Goal: Information Seeking & Learning: Learn about a topic

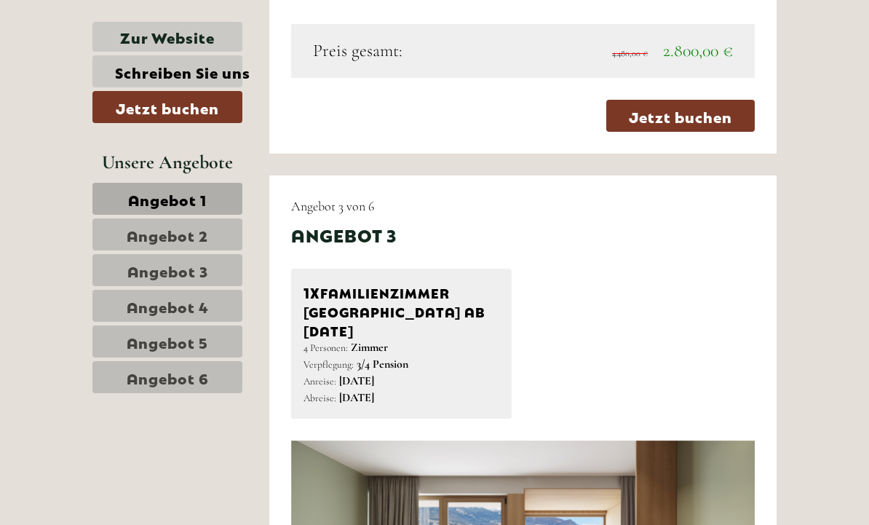
scroll to position [2431, 0]
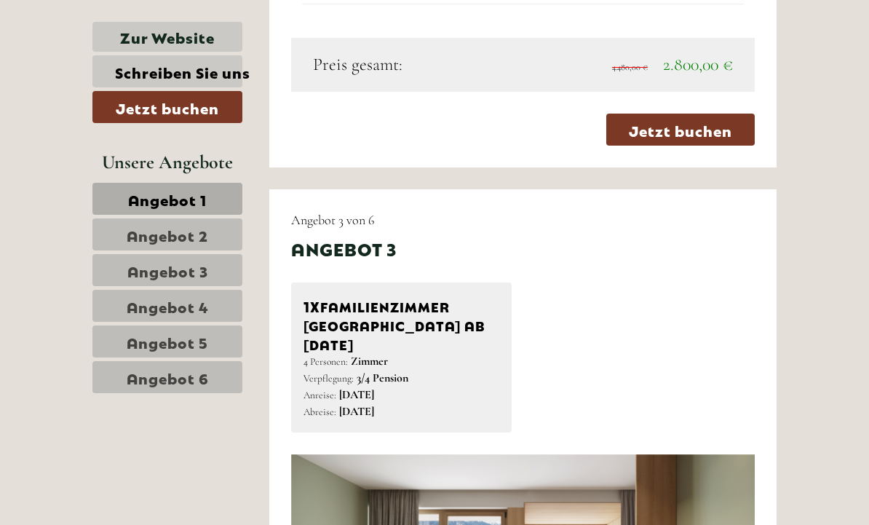
click at [125, 311] on link "Angebot 4" at bounding box center [167, 306] width 150 height 32
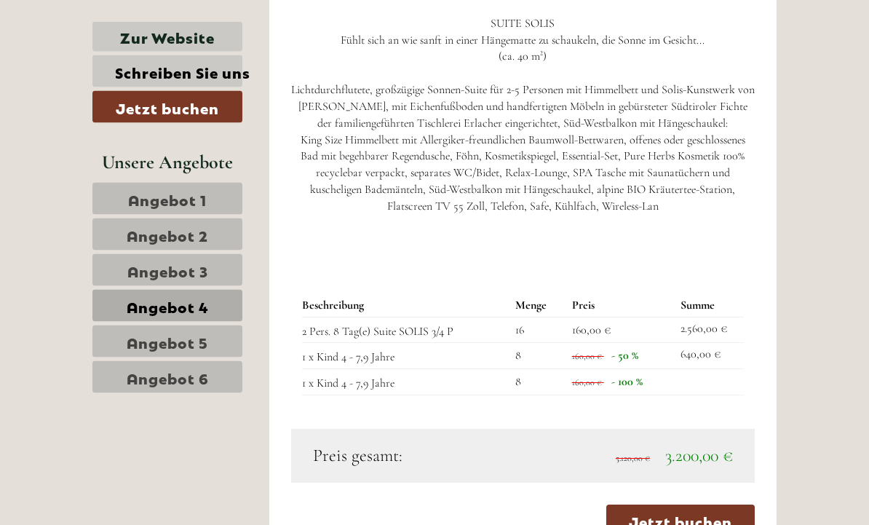
scroll to position [1125, 0]
click at [121, 389] on link "Angebot 6" at bounding box center [167, 377] width 150 height 32
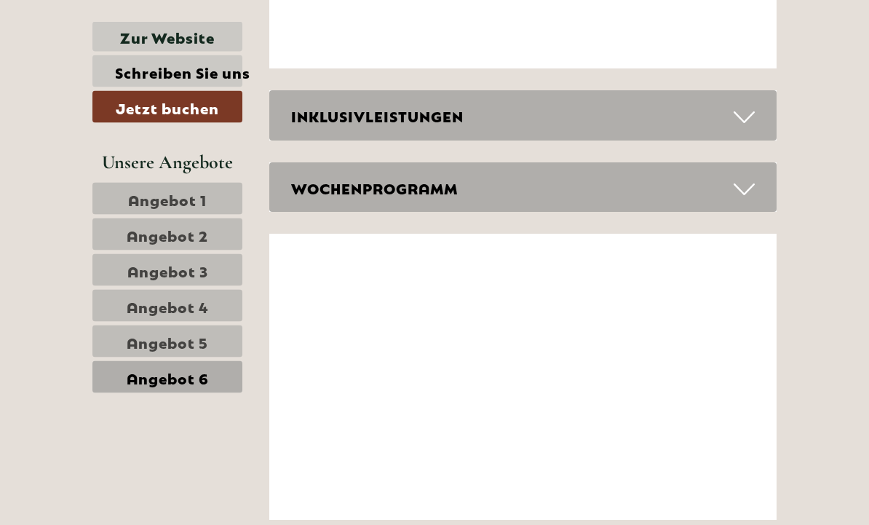
scroll to position [2822, 0]
click at [751, 105] on icon at bounding box center [743, 117] width 21 height 25
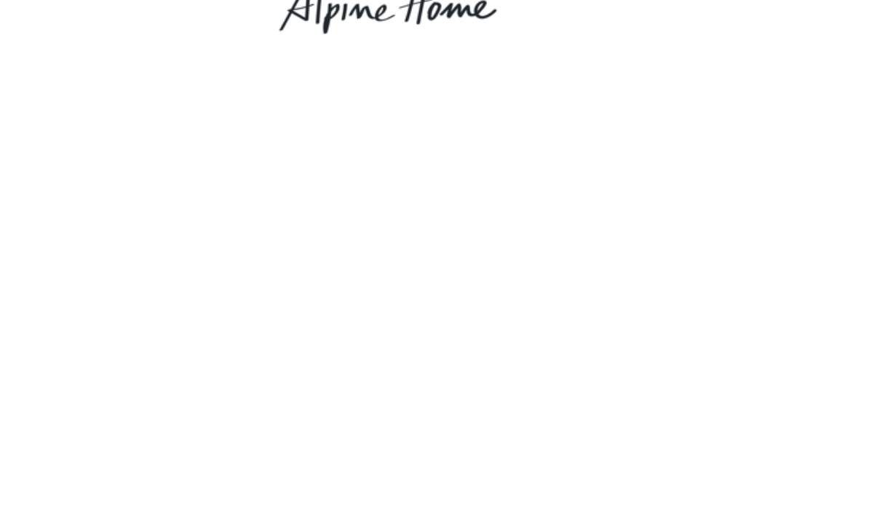
scroll to position [0, 0]
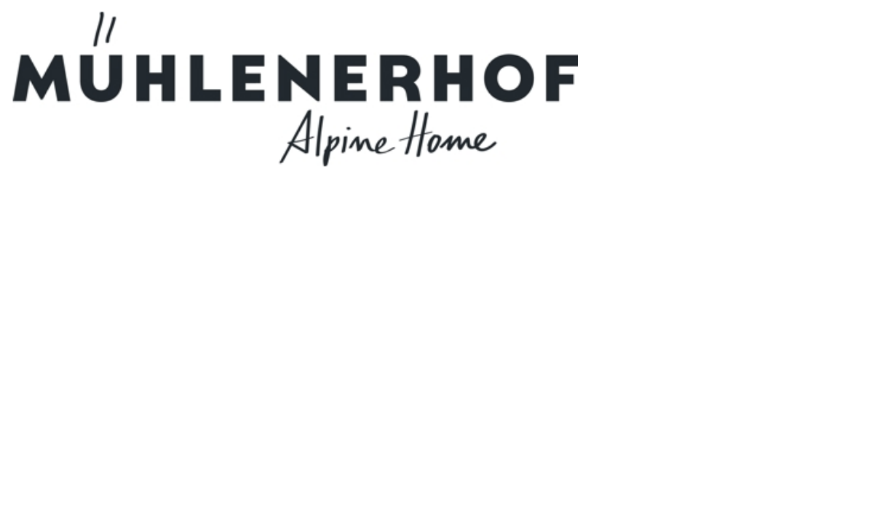
click at [477, 81] on div at bounding box center [434, 54] width 669 height 95
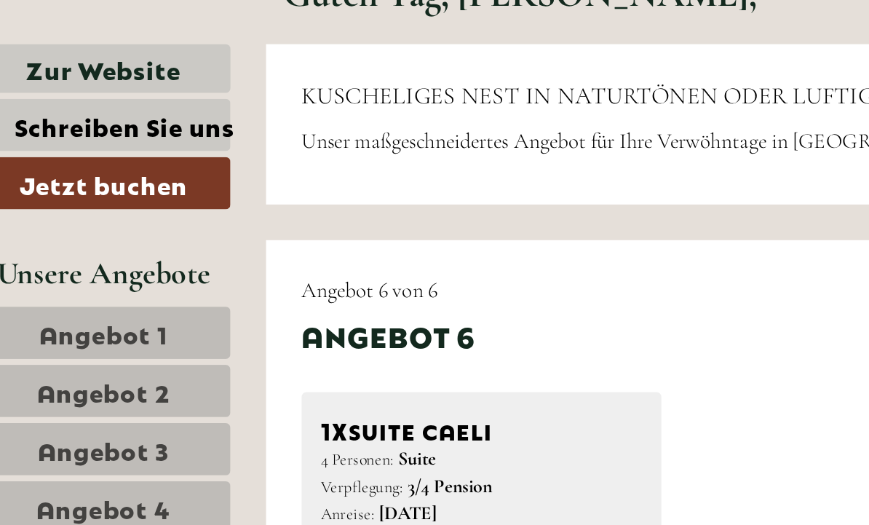
click at [130, 367] on span "Angebot 1" at bounding box center [169, 377] width 79 height 20
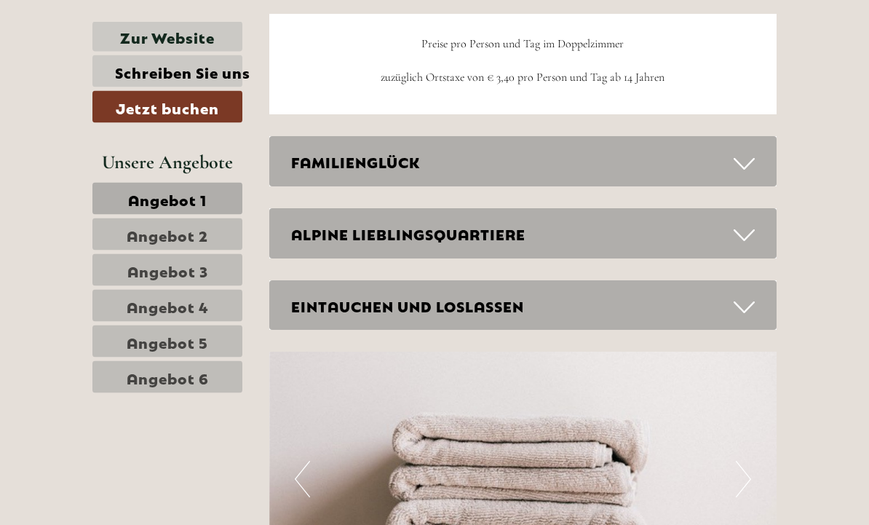
scroll to position [1686, 0]
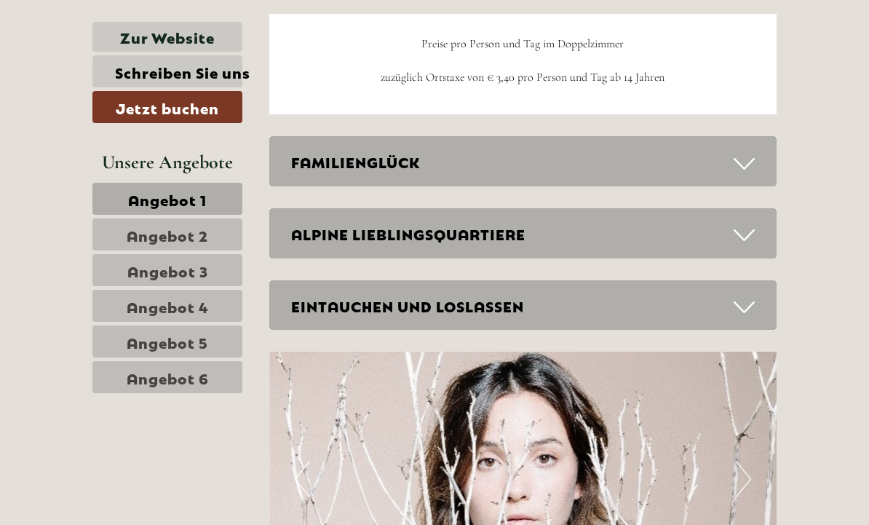
click at [746, 151] on icon at bounding box center [743, 163] width 21 height 25
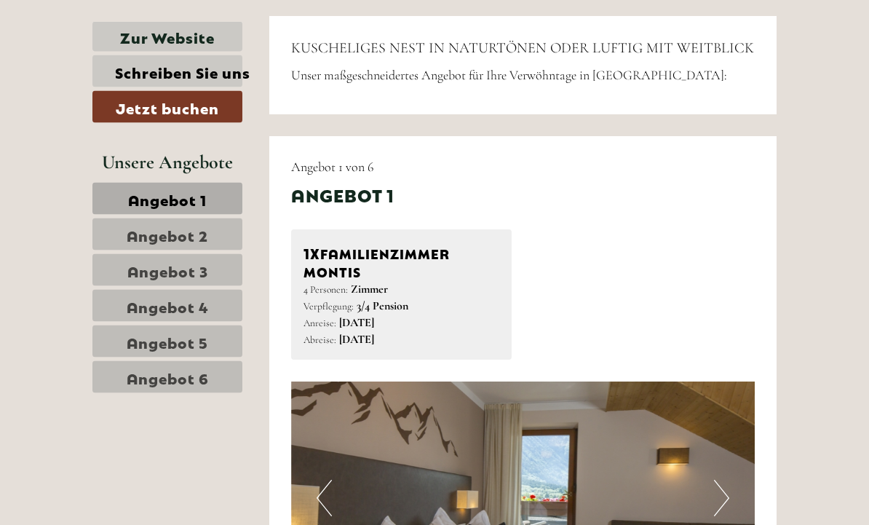
scroll to position [523, 0]
click at [127, 239] on span "Angebot 2" at bounding box center [167, 234] width 81 height 20
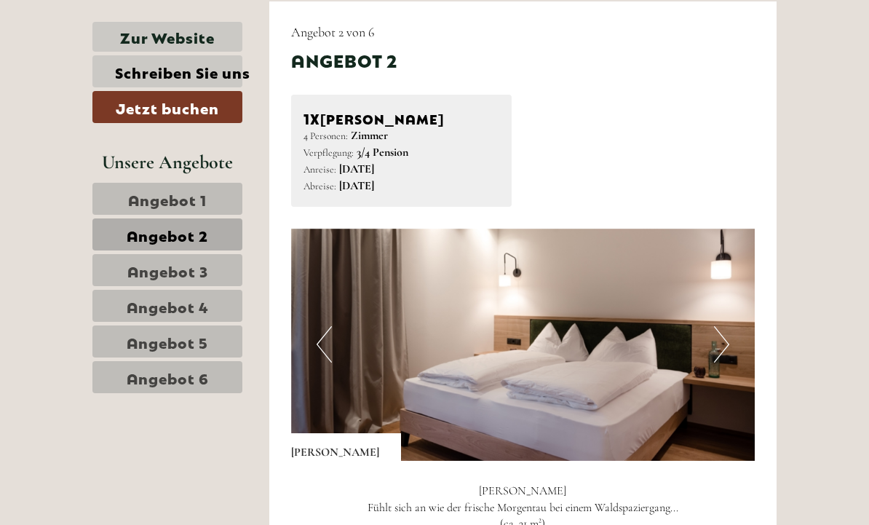
click at [138, 273] on span "Angebot 3" at bounding box center [167, 270] width 81 height 20
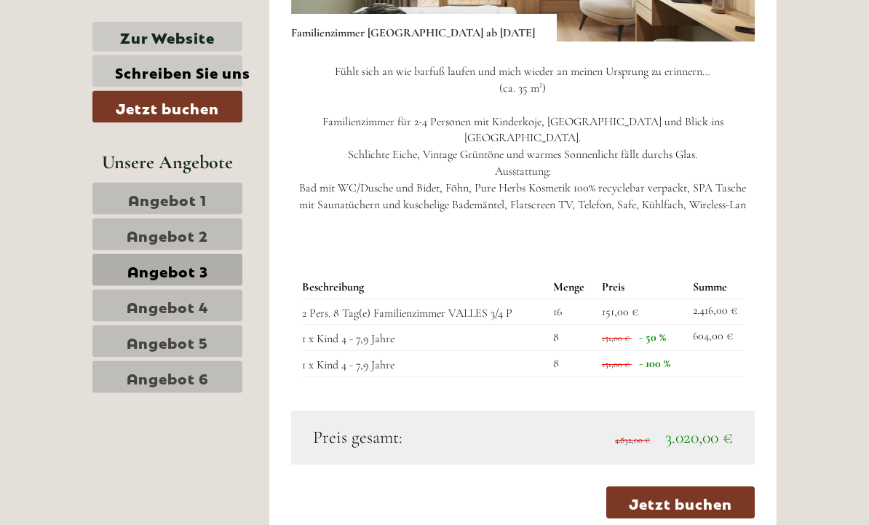
scroll to position [1114, 0]
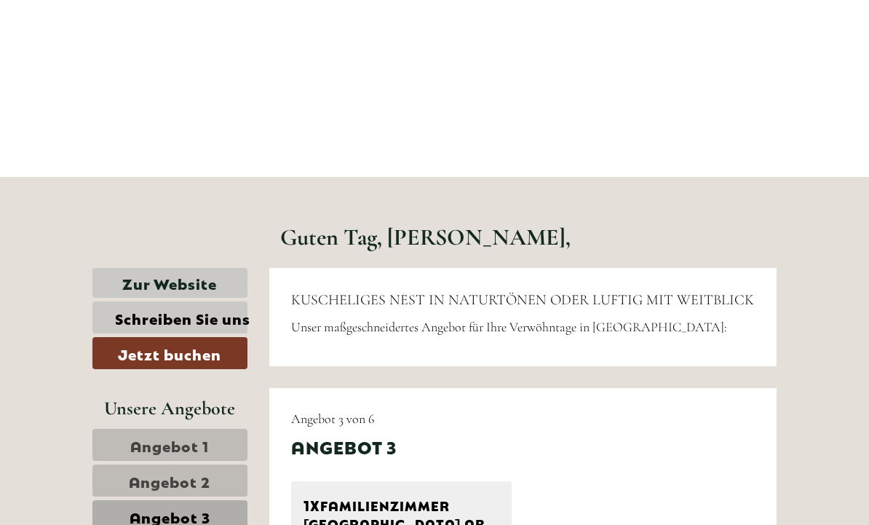
click at [135, 431] on link "Angebot 1" at bounding box center [169, 445] width 155 height 32
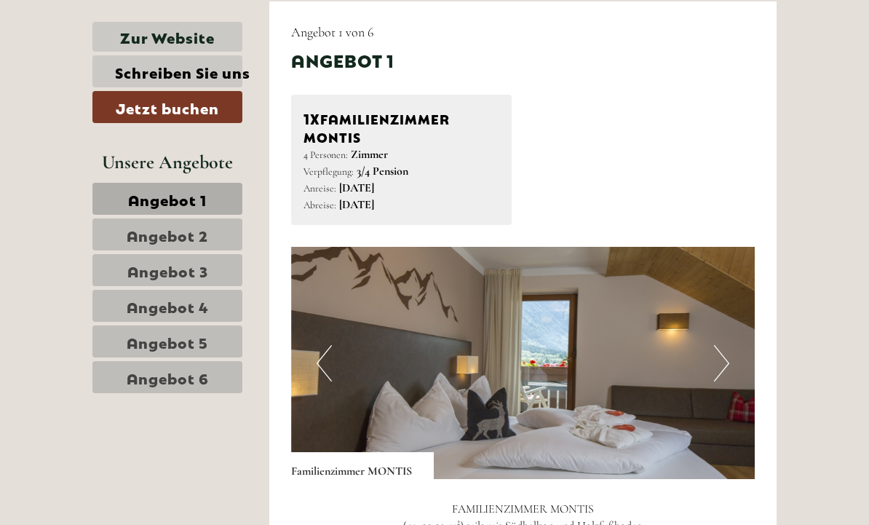
click at [125, 202] on link "Angebot 1" at bounding box center [167, 199] width 150 height 32
click at [130, 198] on span "Angebot 1" at bounding box center [167, 198] width 79 height 20
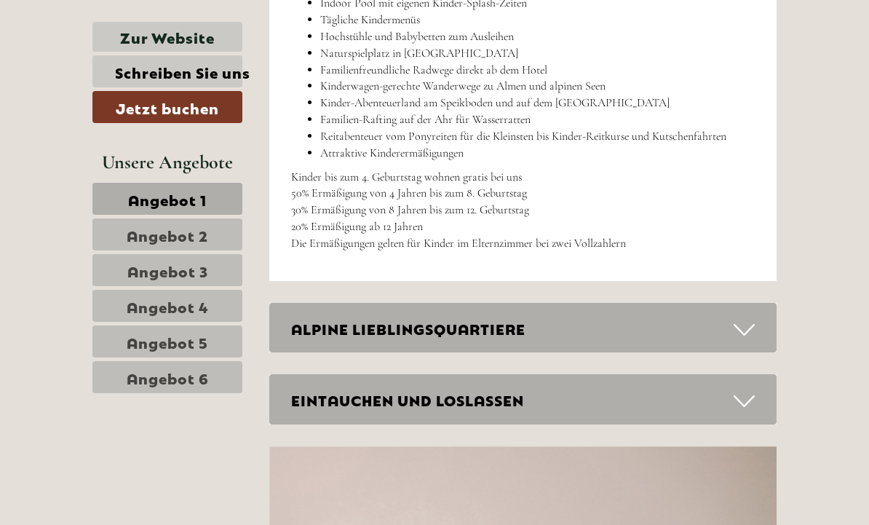
scroll to position [2305, 0]
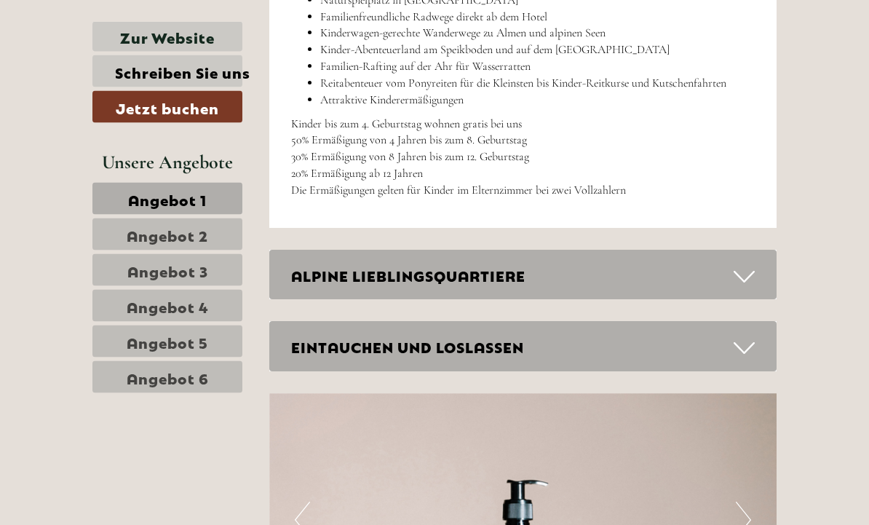
click at [746, 336] on icon at bounding box center [743, 348] width 21 height 25
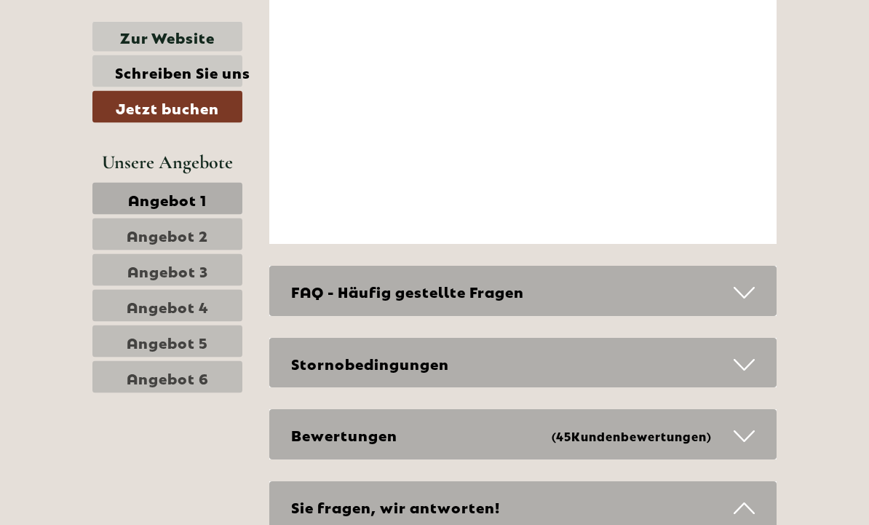
scroll to position [5054, 0]
click at [750, 352] on icon at bounding box center [743, 364] width 21 height 25
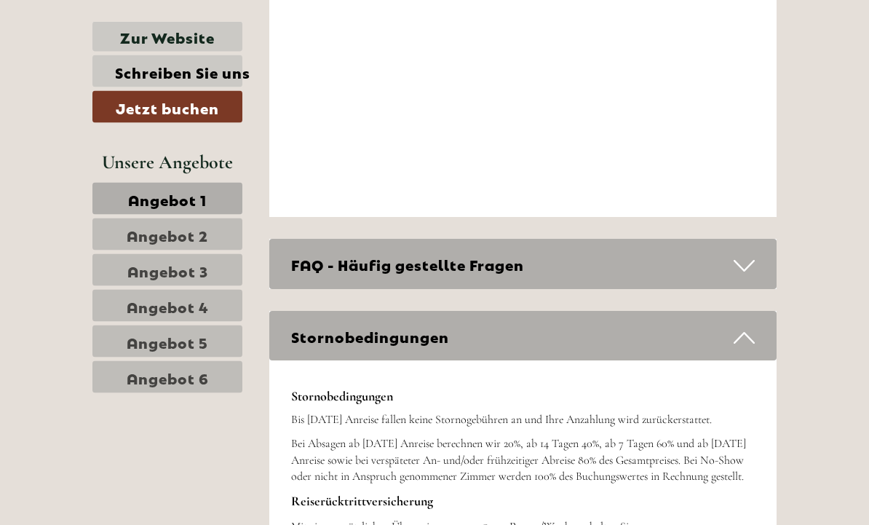
scroll to position [5075, 0]
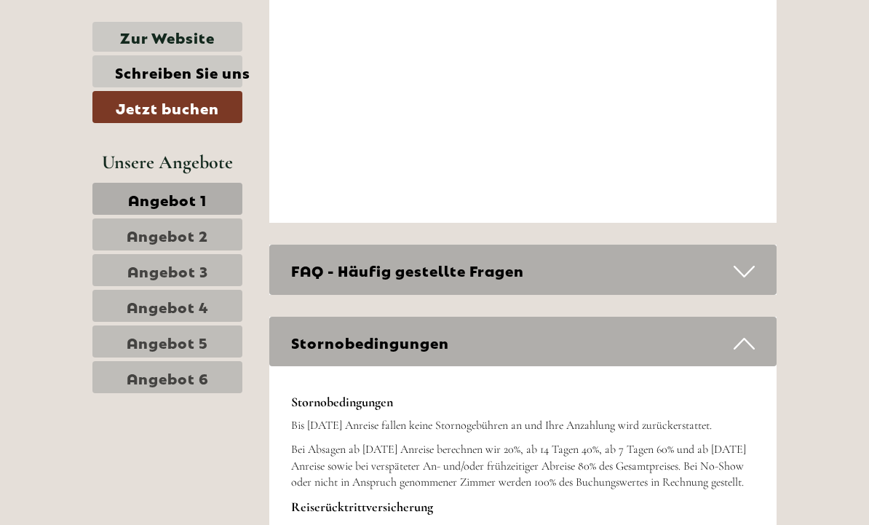
click at [750, 259] on icon at bounding box center [743, 271] width 21 height 25
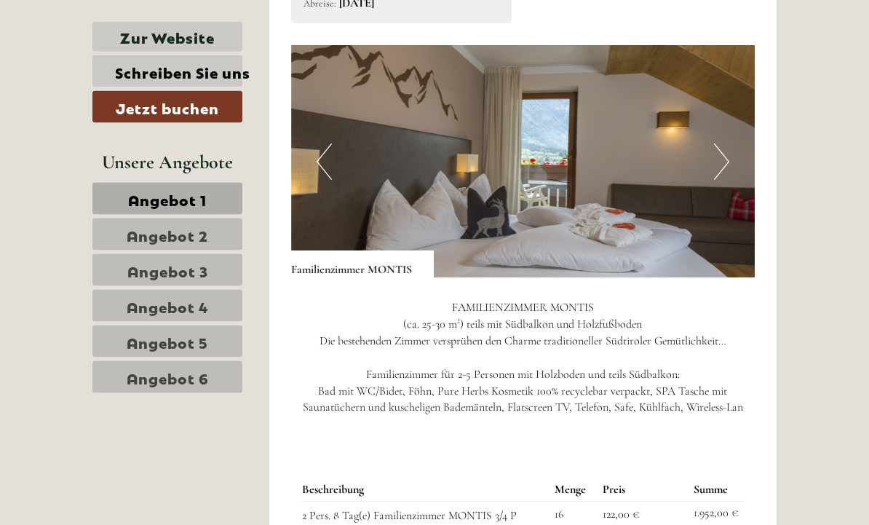
scroll to position [859, 0]
click at [722, 158] on button "Next" at bounding box center [721, 161] width 15 height 36
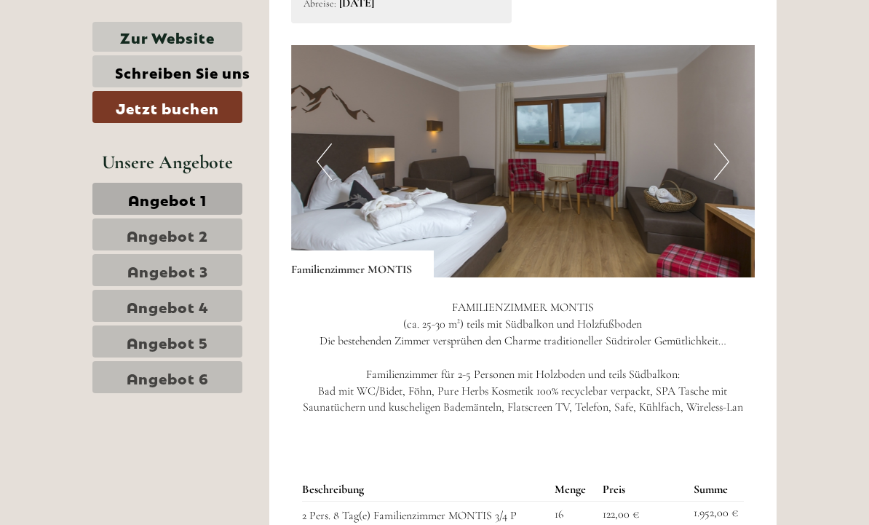
click at [725, 166] on button "Next" at bounding box center [721, 161] width 15 height 36
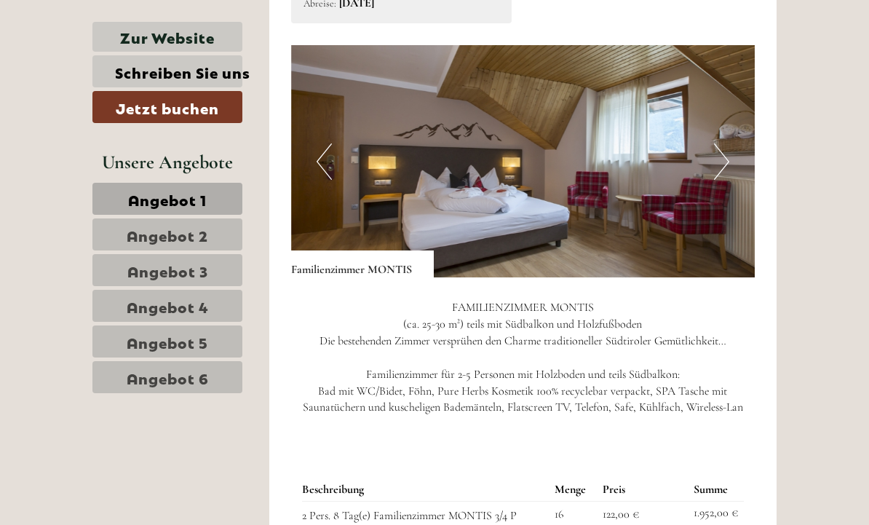
click at [722, 160] on button "Next" at bounding box center [721, 161] width 15 height 36
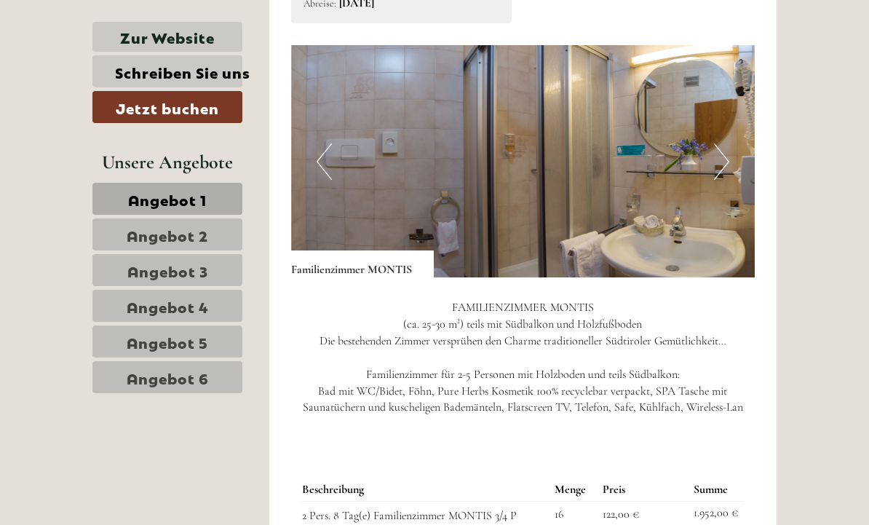
click at [725, 163] on button "Next" at bounding box center [721, 161] width 15 height 36
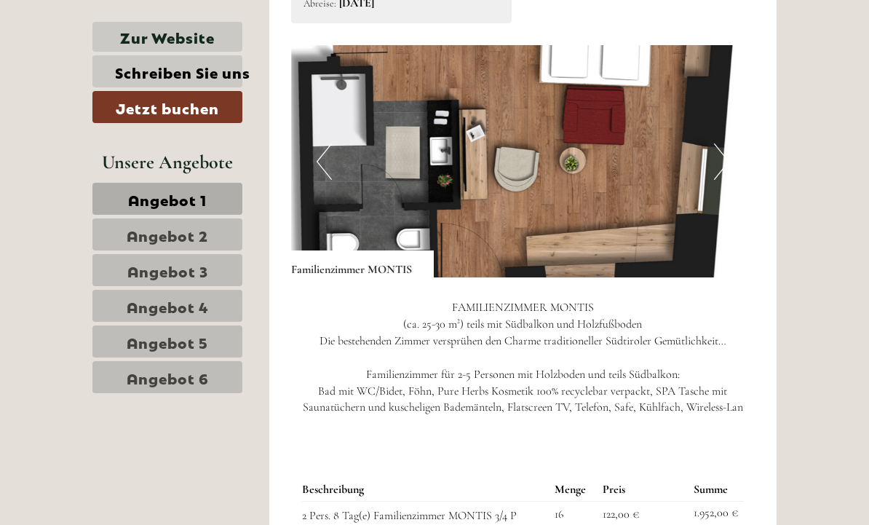
click at [721, 167] on button "Next" at bounding box center [721, 161] width 15 height 36
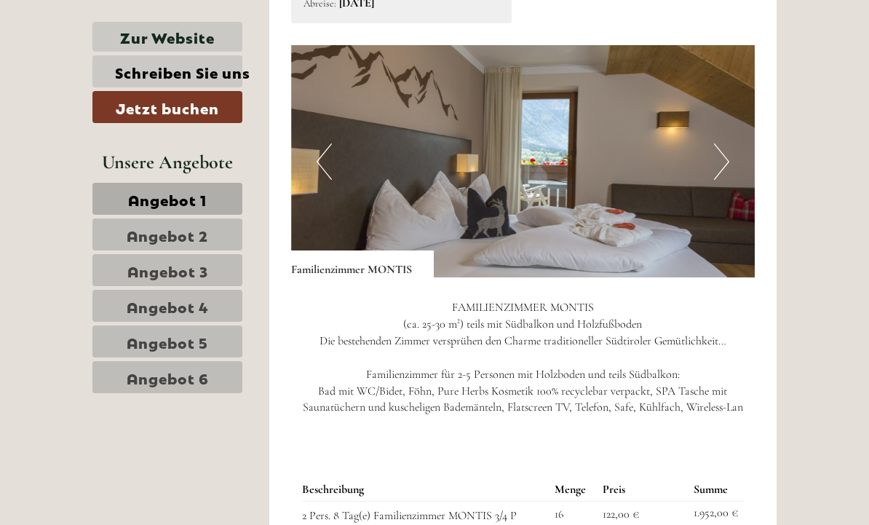
click at [335, 170] on img at bounding box center [523, 161] width 464 height 232
click at [335, 164] on img at bounding box center [523, 161] width 464 height 232
click at [322, 159] on button "Previous" at bounding box center [323, 161] width 15 height 36
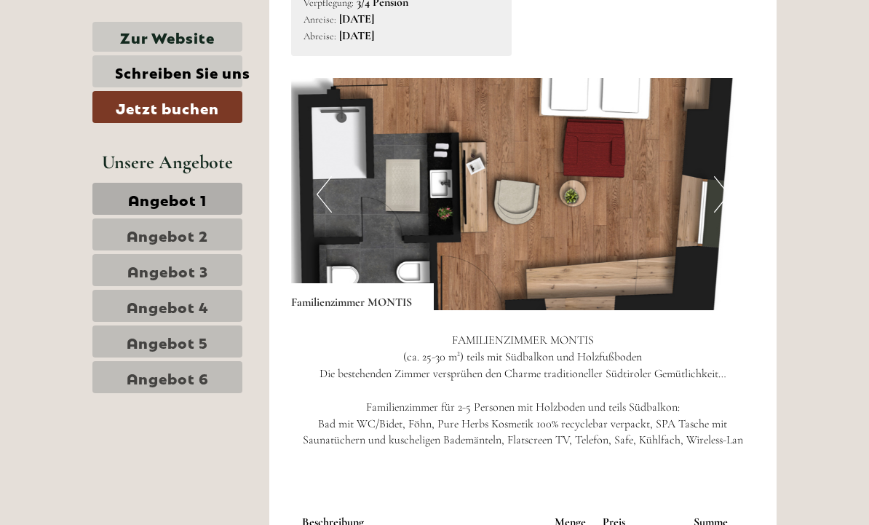
scroll to position [817, 0]
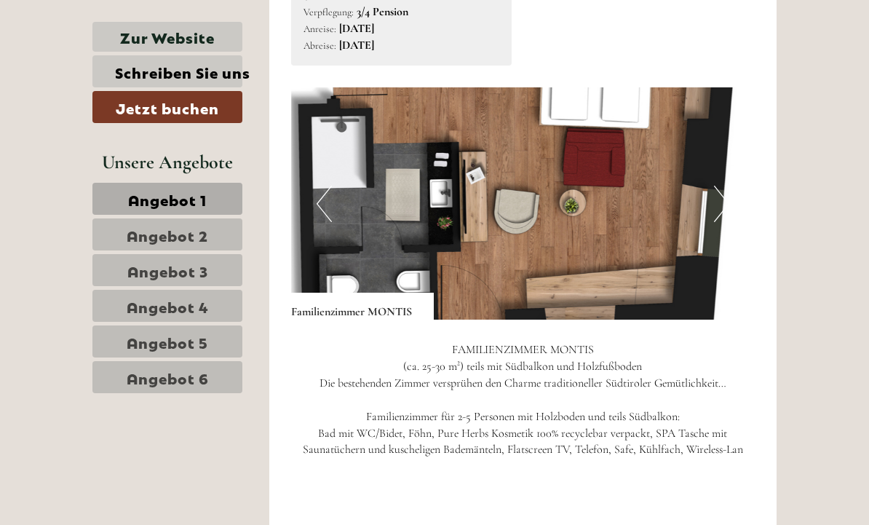
click at [688, 246] on img at bounding box center [523, 203] width 464 height 232
click at [673, 231] on img at bounding box center [523, 203] width 464 height 232
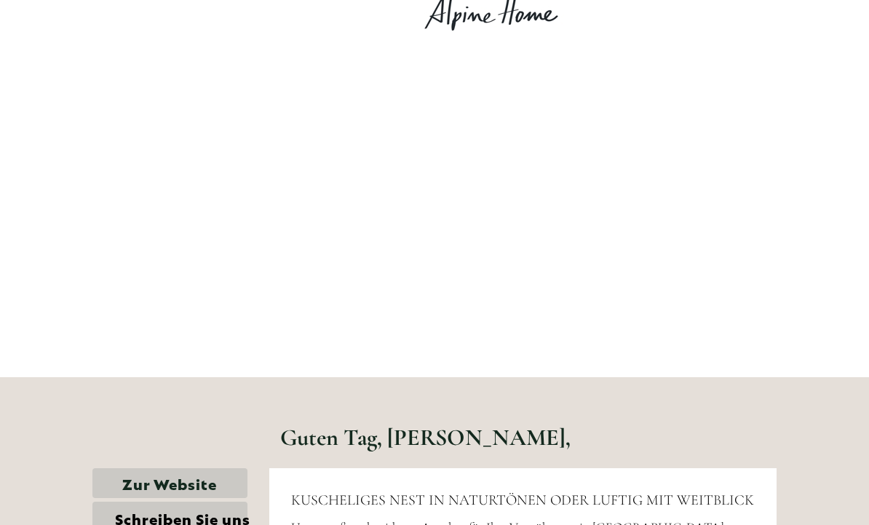
scroll to position [0, 0]
